Goal: Communication & Community: Answer question/provide support

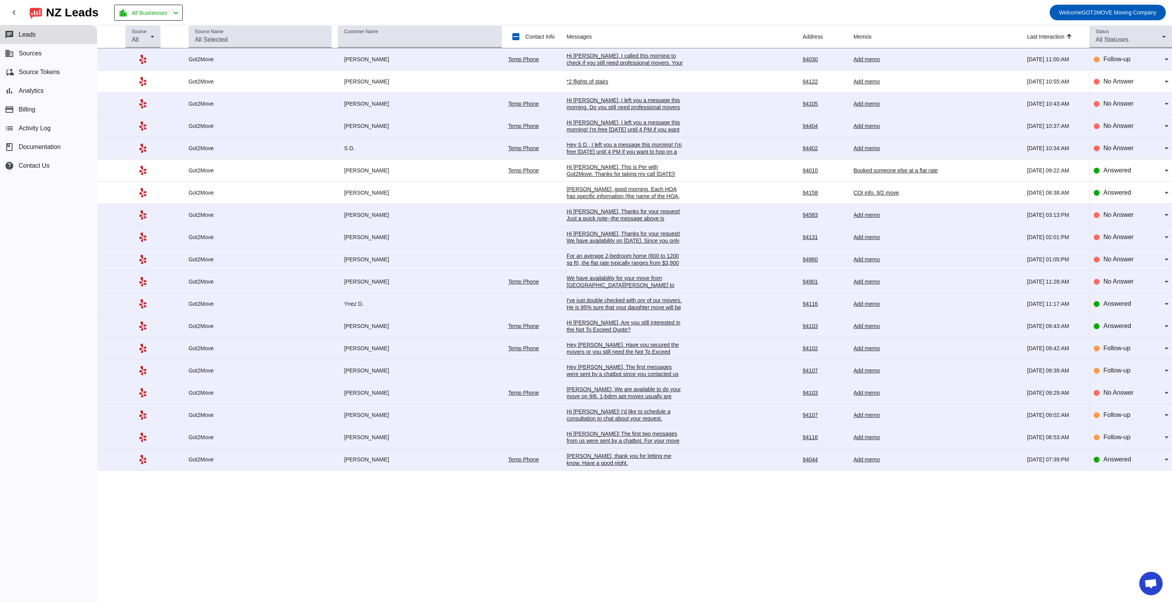
click at [518, 61] on link "Temp Phone" at bounding box center [523, 59] width 31 height 6
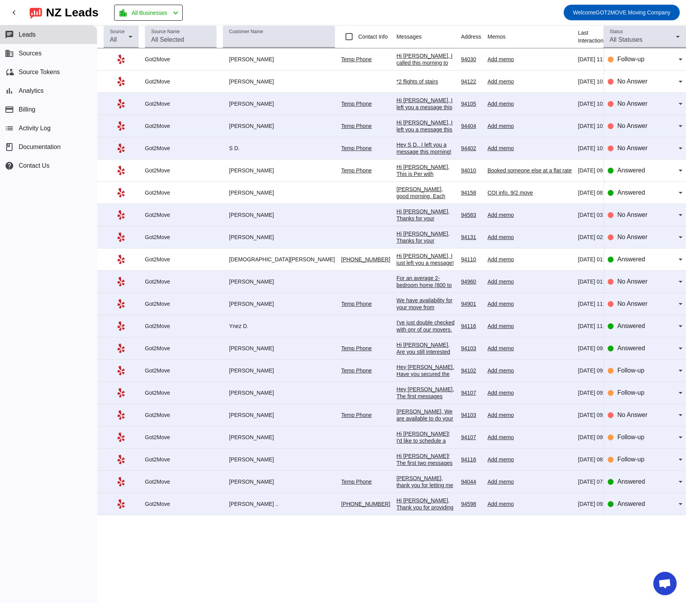
click at [281, 86] on td "[PERSON_NAME]" at bounding box center [282, 82] width 118 height 22
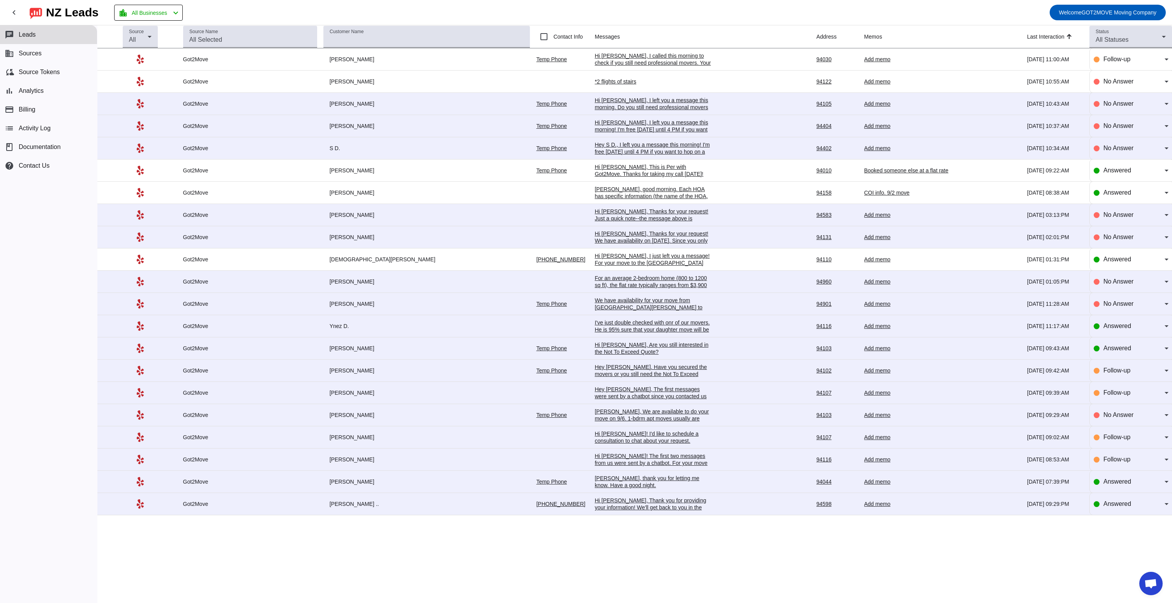
click at [595, 81] on div "*2 flights of stairs" at bounding box center [653, 81] width 117 height 7
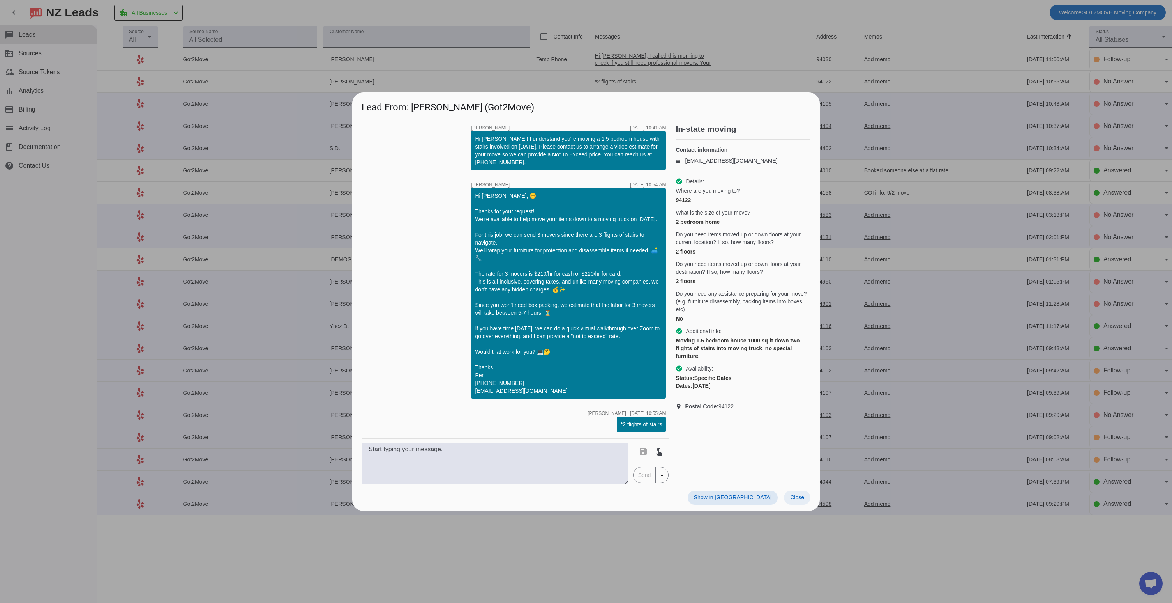
click at [796, 499] on span "Close" at bounding box center [797, 497] width 14 height 6
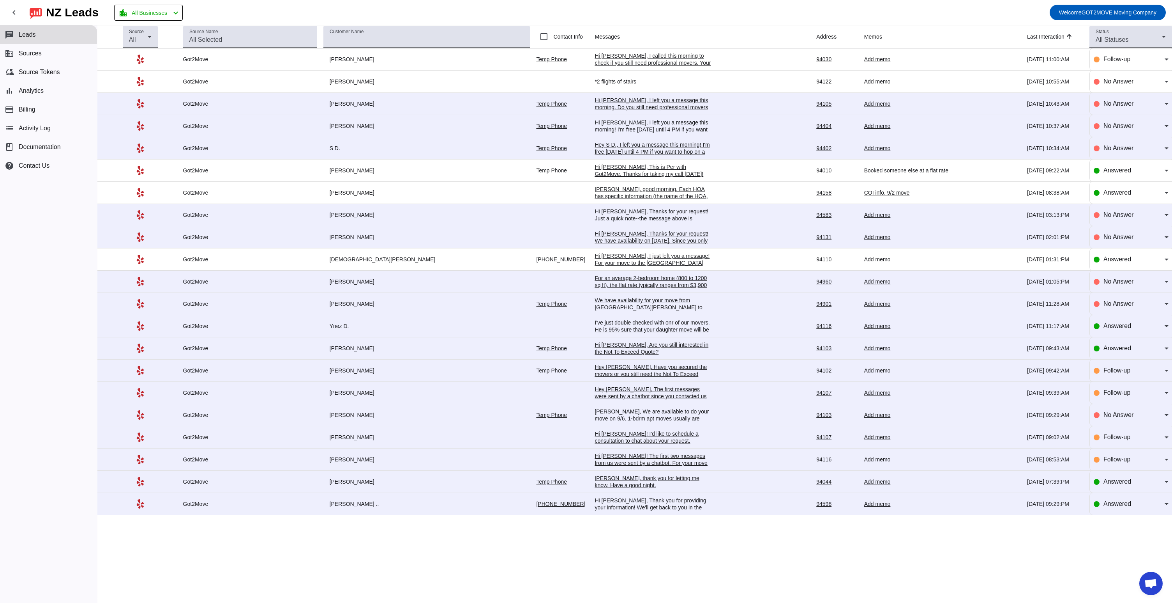
click at [661, 82] on div "*2 flights of stairs" at bounding box center [653, 81] width 117 height 7
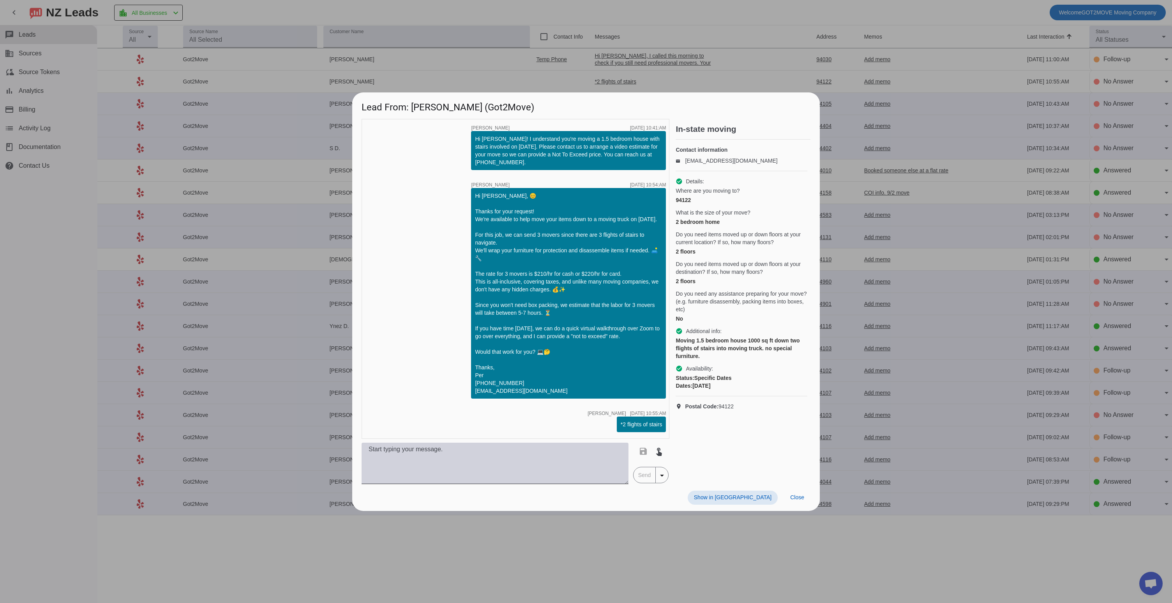
click at [426, 472] on textarea at bounding box center [495, 462] width 267 height 41
type textarea "[PERSON_NAME], Alternatively you send us photos of your place to [EMAIL_ADDRESS…"
click at [643, 482] on span "Send" at bounding box center [645, 475] width 22 height 16
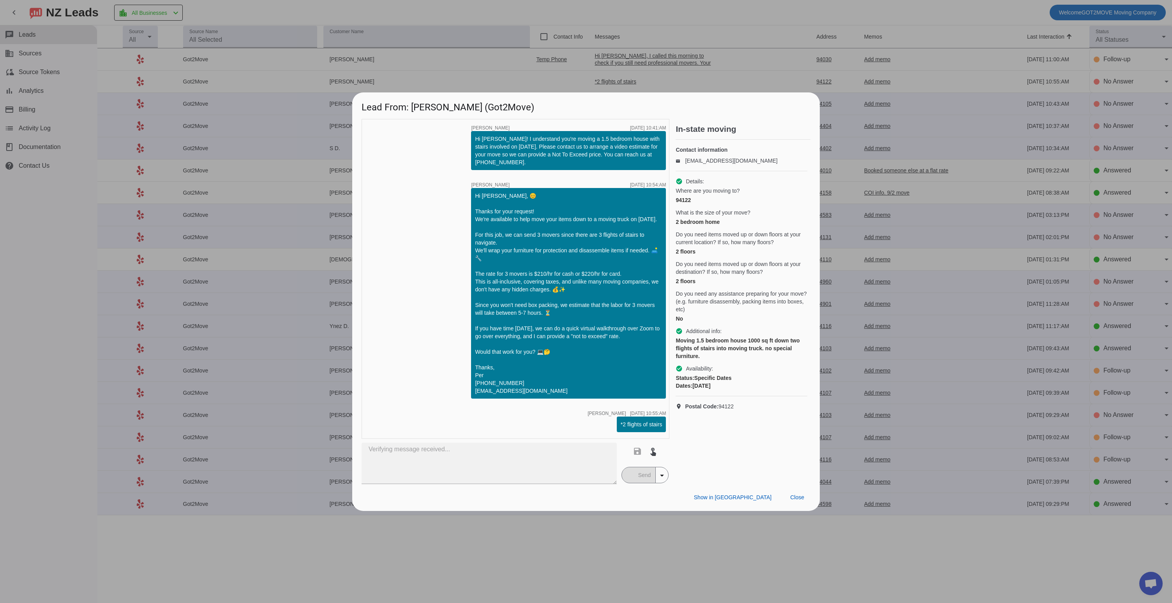
scroll to position [0, 0]
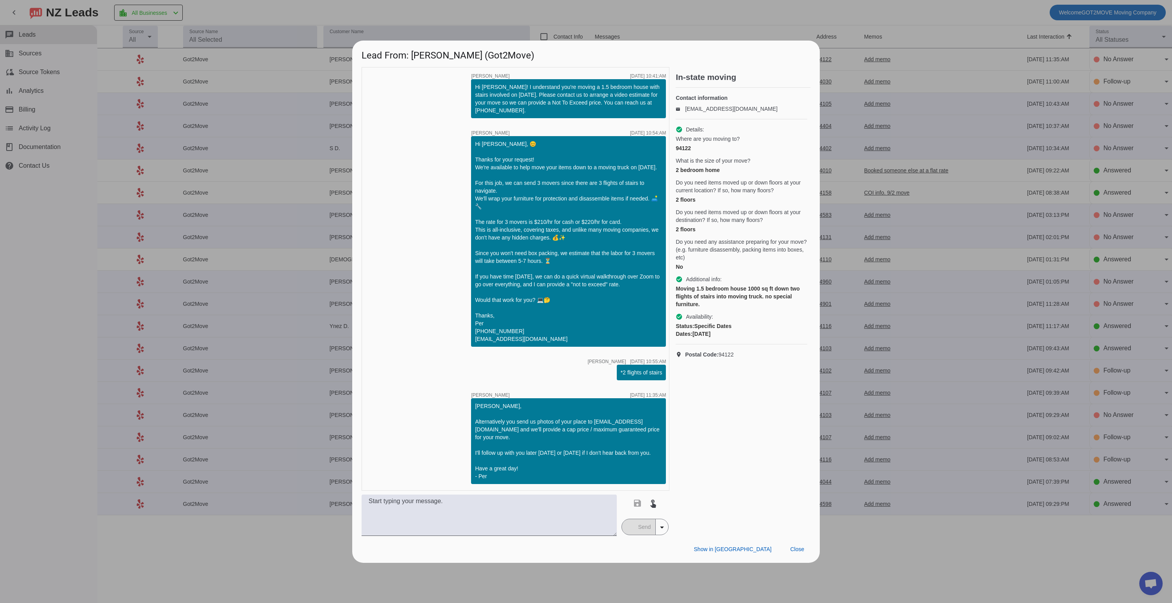
click at [942, 94] on div at bounding box center [586, 301] width 1172 height 603
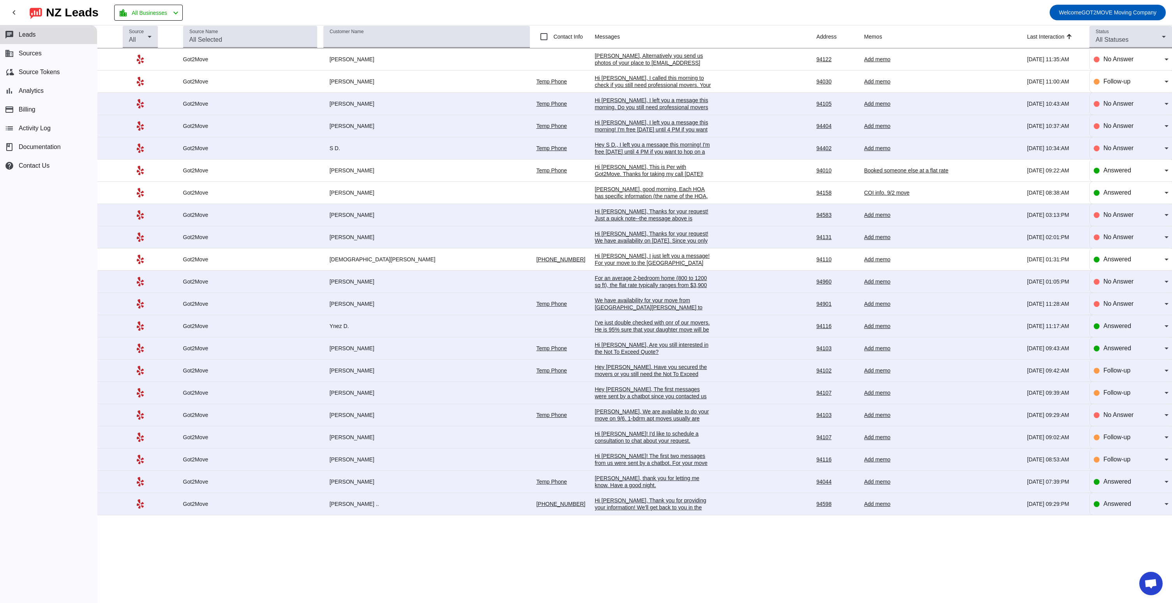
click at [639, 79] on div "Hi [PERSON_NAME], I called this morning to check if you still need professional…" at bounding box center [653, 105] width 117 height 63
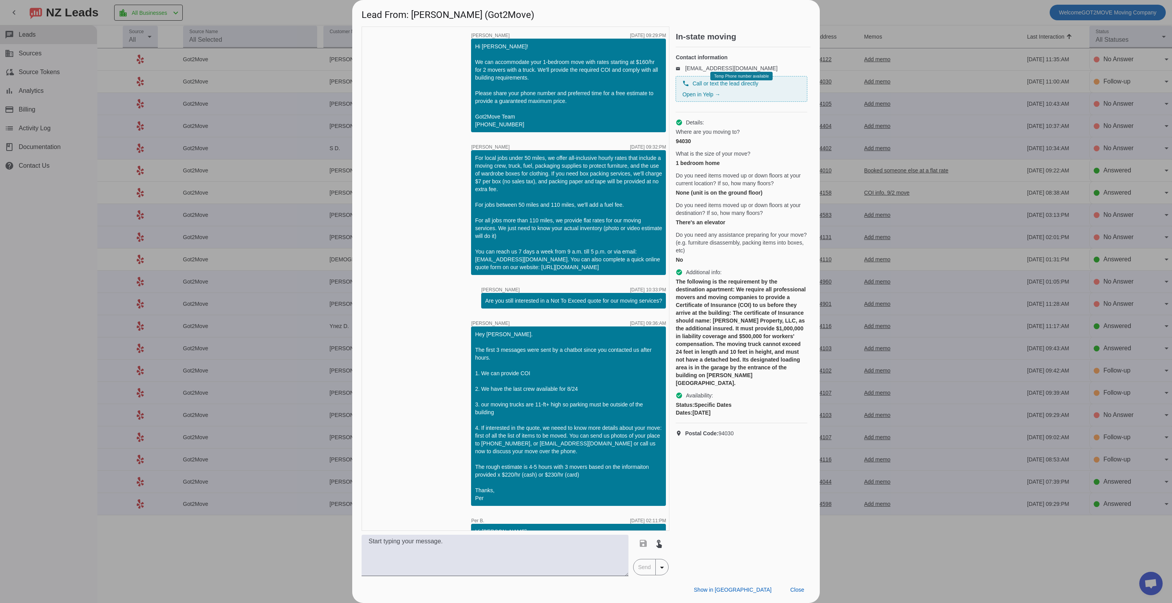
click at [953, 60] on div at bounding box center [586, 301] width 1172 height 603
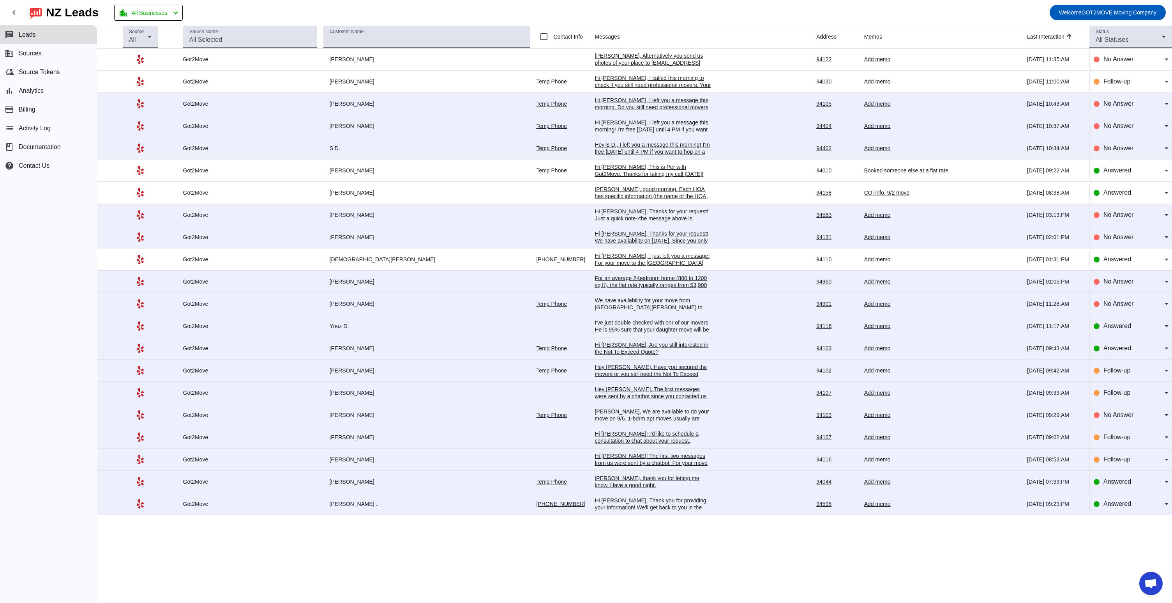
click at [868, 83] on div "Add memo" at bounding box center [922, 81] width 117 height 7
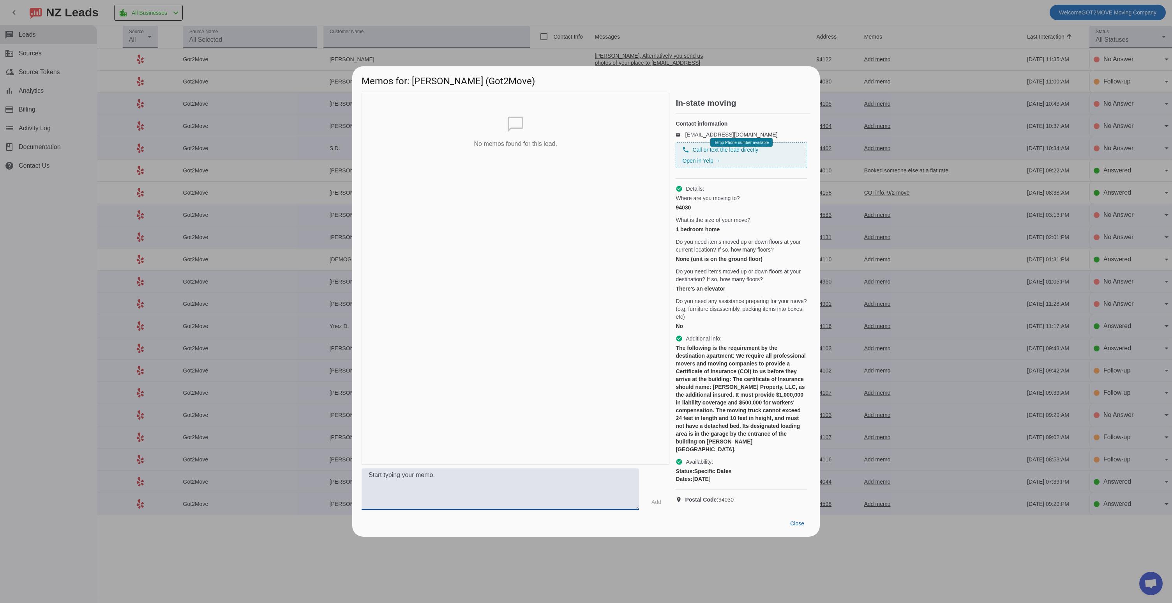
click at [449, 476] on textarea at bounding box center [500, 488] width 277 height 41
type textarea "8"
click at [798, 526] on span "Close" at bounding box center [797, 523] width 14 height 6
